Goal: Check status: Check status

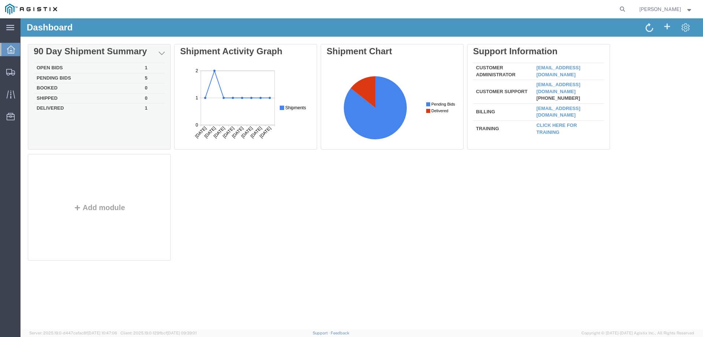
click at [57, 68] on td "Open Bids" at bounding box center [88, 68] width 108 height 10
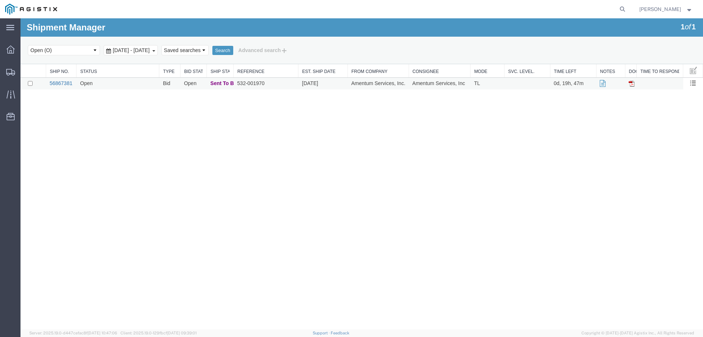
click at [64, 85] on link "56867381" at bounding box center [60, 83] width 23 height 6
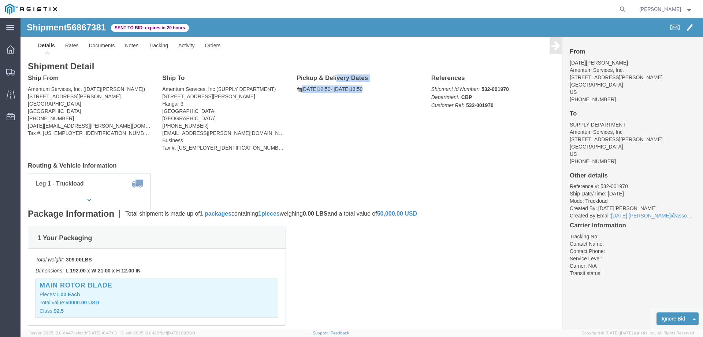
drag, startPoint x: 367, startPoint y: 70, endPoint x: 289, endPoint y: 60, distance: 79.4
click div "Pickup & Delivery Dates [DATE] 12:50 - [DATE] 13:50 Edit Date and Time Pickup D…"
click div "Ship From Amentum Services, Inc. ([DATE][PERSON_NAME]) [STREET_ADDRESS][PERSON_…"
drag, startPoint x: 367, startPoint y: 73, endPoint x: 275, endPoint y: 60, distance: 93.4
click div "Pickup & Delivery Dates [DATE] 12:50 - [DATE] 13:50 Edit Date and Time Pickup D…"
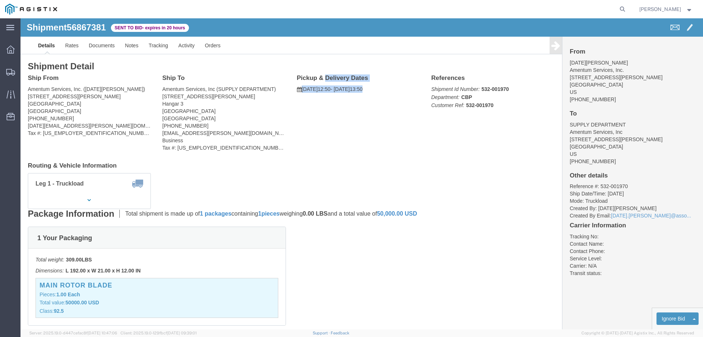
copy div "Pickup & Delivery Dates [DATE] 12:50 - [DATE] 13:50"
drag, startPoint x: 590, startPoint y: 66, endPoint x: 559, endPoint y: 49, distance: 35.2
click address "[DATE][PERSON_NAME] Amentum Services, Inc. [STREET_ADDRESS][PERSON_NAME] [PHONE…"
click address "Amentum Services, Inc. ([DATE][PERSON_NAME]) [STREET_ADDRESS][PERSON_NAME] [PHO…"
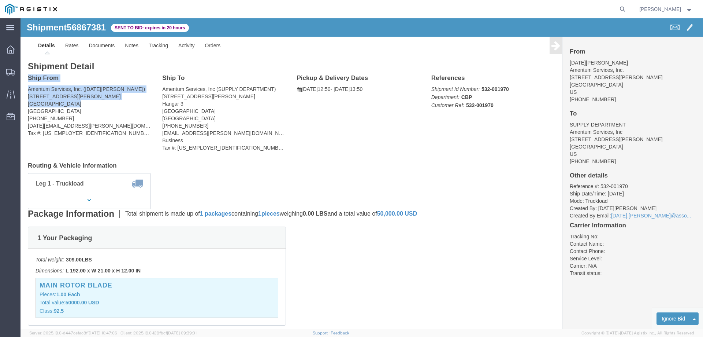
drag, startPoint x: 51, startPoint y: 86, endPoint x: 8, endPoint y: 61, distance: 49.6
click div "Ship From Amentum Services, Inc. ([DATE][PERSON_NAME]) [STREET_ADDRESS][PERSON_…"
copy div "Ship From Amentum Services, Inc. ([DATE][PERSON_NAME]) [STREET_ADDRESS][PERSON_…"
click address "Amentum Services, Inc (SUPPLY DEPARTMENT) [STREET_ADDRESS][PERSON_NAME] [PHONE_…"
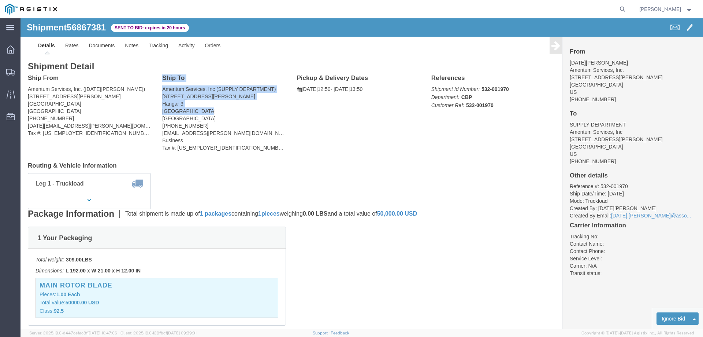
drag, startPoint x: 181, startPoint y: 92, endPoint x: 141, endPoint y: 60, distance: 50.8
click div "Ship To Amentum Services, Inc (SUPPLY DEPARTMENT) [STREET_ADDRESS][PERSON_NAME]…"
copy div "Ship To Amentum Services, Inc (SUPPLY DEPARTMENT) [STREET_ADDRESS][PERSON_NAME]"
click button "button"
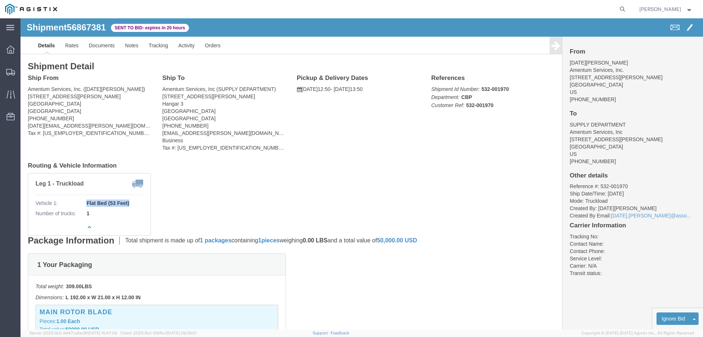
drag, startPoint x: 112, startPoint y: 185, endPoint x: 66, endPoint y: 183, distance: 46.2
click b "Flat Bed (53 Feet)"
copy b "Flat Bed (53 Feet)"
click div "Ship From Amentum Services, Inc. ([DATE][PERSON_NAME]) [STREET_ADDRESS][PERSON_…"
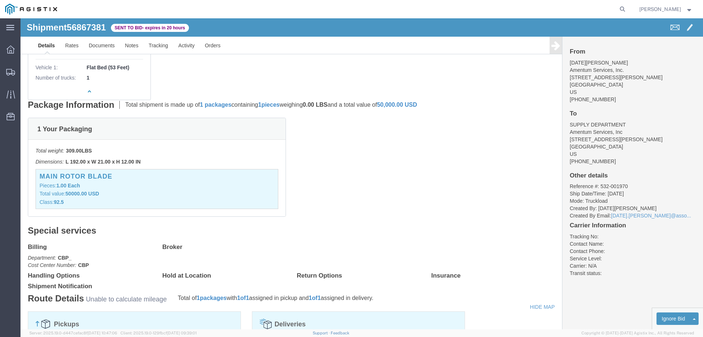
scroll to position [110, 0]
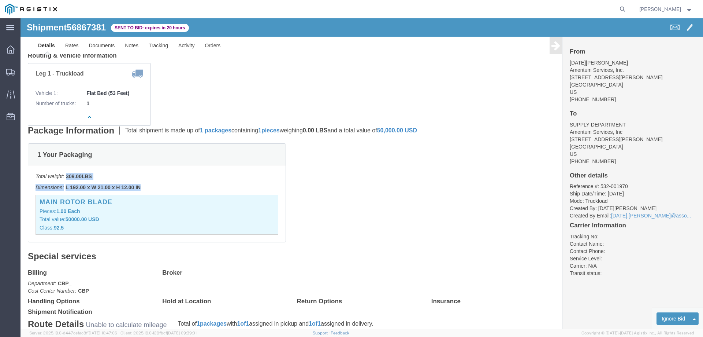
drag, startPoint x: 125, startPoint y: 168, endPoint x: 46, endPoint y: 157, distance: 80.2
click div "Total weight: 309.00 LBS Dimensions: L 192.00 x W 21.00 x H 12.00 IN Devices: M…"
copy div "309.00 LBS Dimensions: L 192.00 x W 21.00 x H 12.00 IN"
click h3 "MAIN ROTOR BLADE"
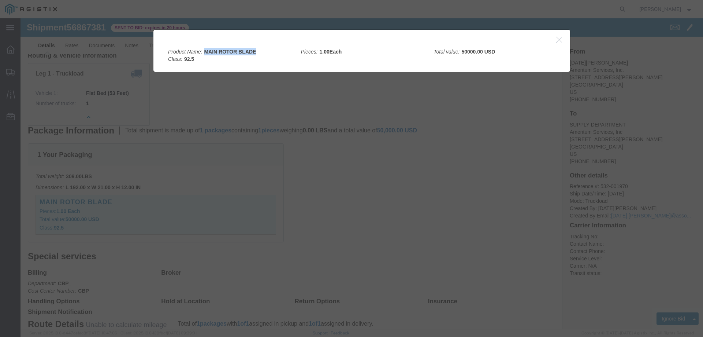
drag, startPoint x: 237, startPoint y: 31, endPoint x: 182, endPoint y: 31, distance: 54.6
click div "Product Name: MAIN ROTOR BLADE Class: 92.5"
copy b "MAIN ROTOR BLADE"
click div
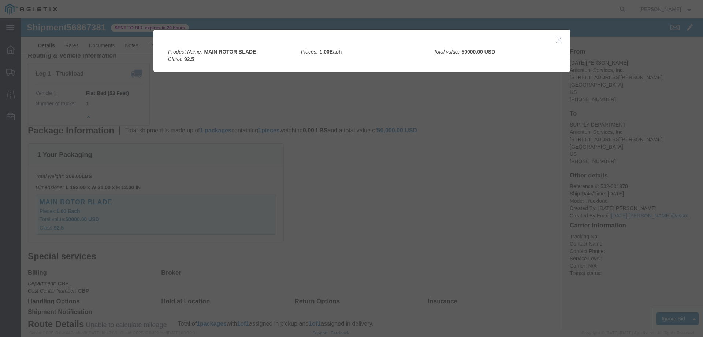
click icon "button"
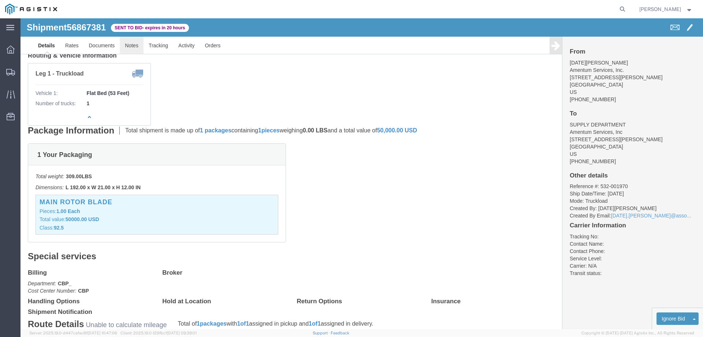
click link "Notes"
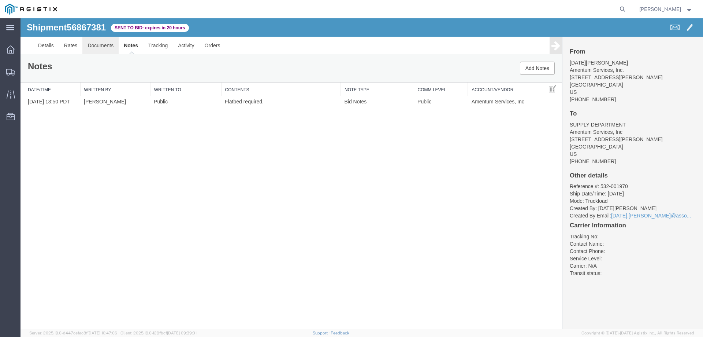
click at [92, 47] on link "Documents" at bounding box center [100, 46] width 36 height 18
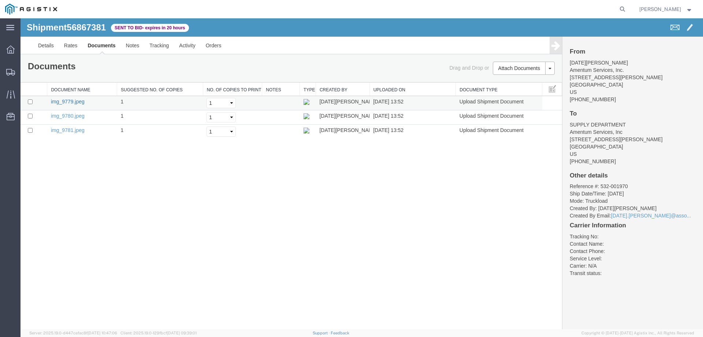
click at [75, 103] on link "img_9779.jpeg" at bounding box center [68, 102] width 34 height 6
click at [79, 116] on link "img_9780.jpeg" at bounding box center [68, 116] width 34 height 6
click at [79, 130] on link "img_9781.jpeg" at bounding box center [68, 130] width 34 height 6
click at [51, 46] on link "Details" at bounding box center [46, 46] width 26 height 18
